Goal: Task Accomplishment & Management: Manage account settings

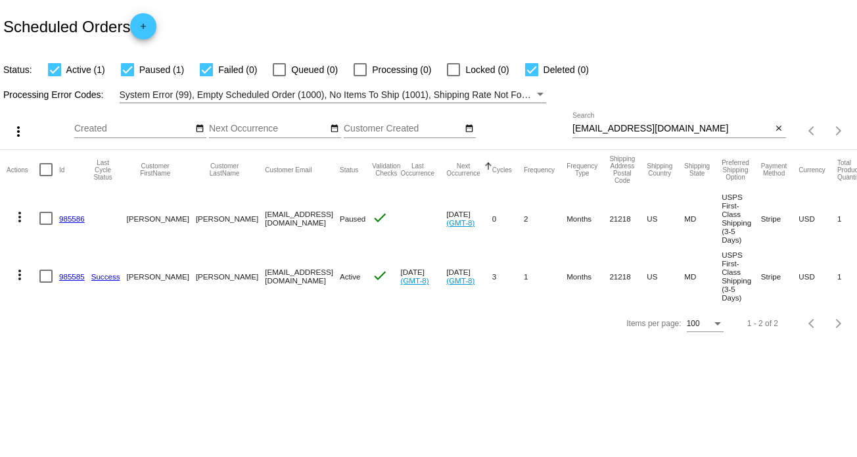
click at [622, 125] on input "[EMAIL_ADDRESS][DOMAIN_NAME]" at bounding box center [672, 129] width 200 height 11
click at [622, 125] on input "bp@beverlyparsons.com" at bounding box center [672, 129] width 200 height 11
paste input "jlrockseth@gmail"
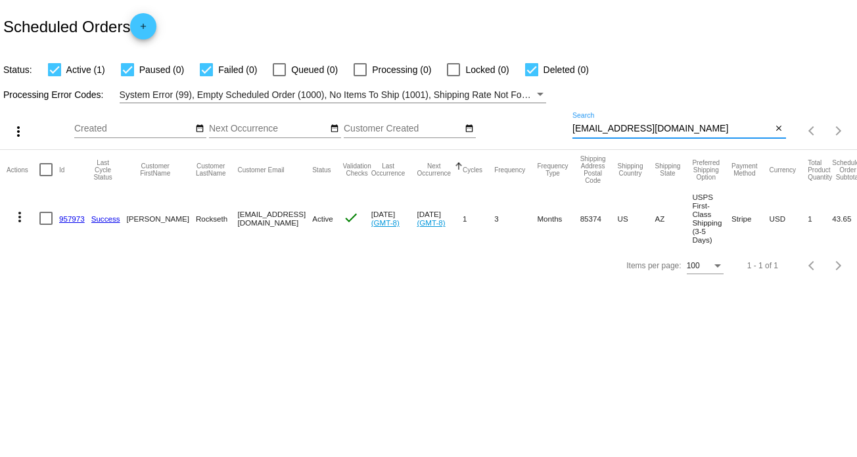
type input "[EMAIL_ADDRESS][DOMAIN_NAME]"
click at [18, 215] on mat-icon "more_vert" at bounding box center [20, 217] width 16 height 16
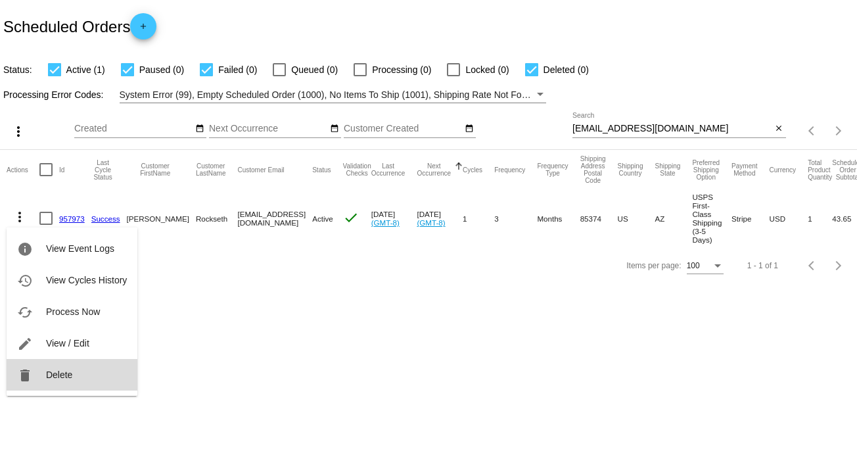
click at [53, 367] on button "delete Delete" at bounding box center [72, 375] width 131 height 32
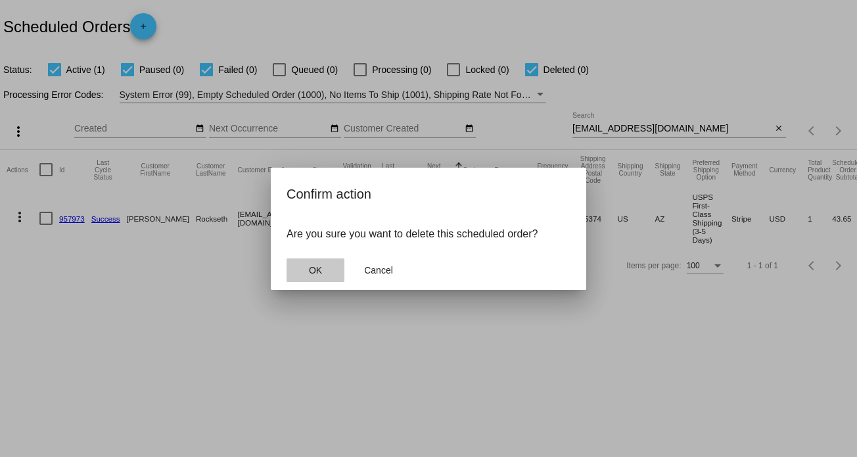
click at [311, 267] on span "OK" at bounding box center [315, 270] width 13 height 11
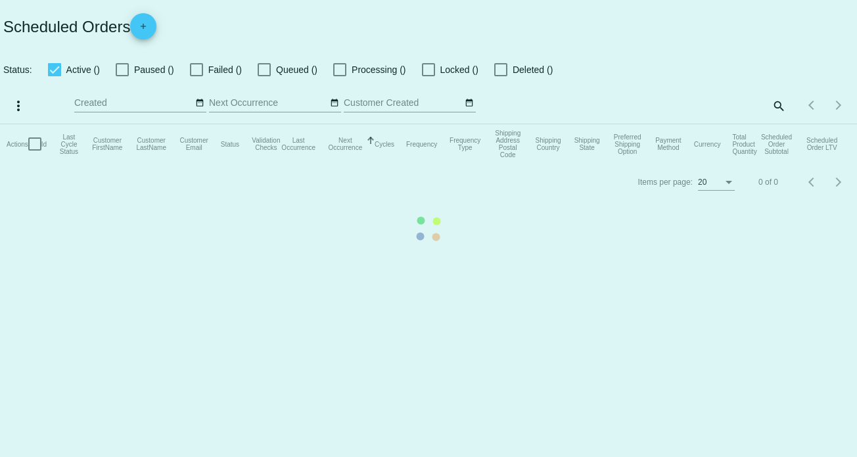
checkbox input "true"
